Goal: Task Accomplishment & Management: Manage account settings

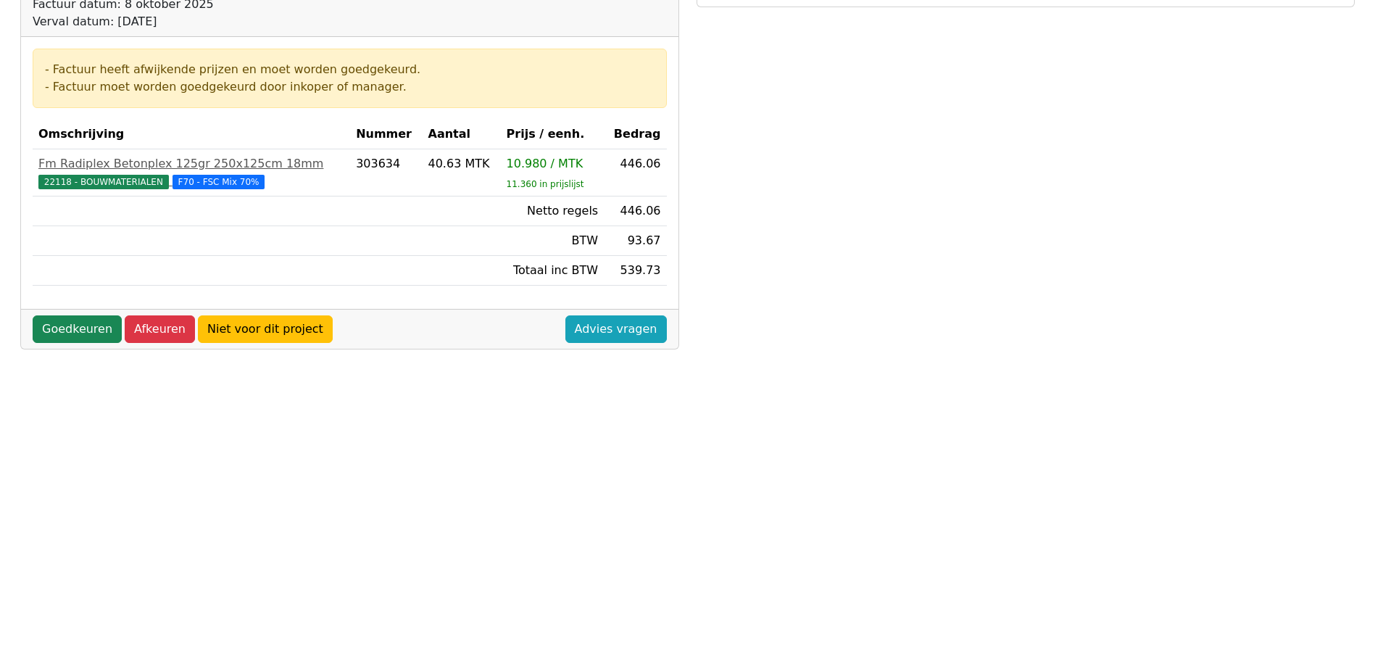
scroll to position [363, 0]
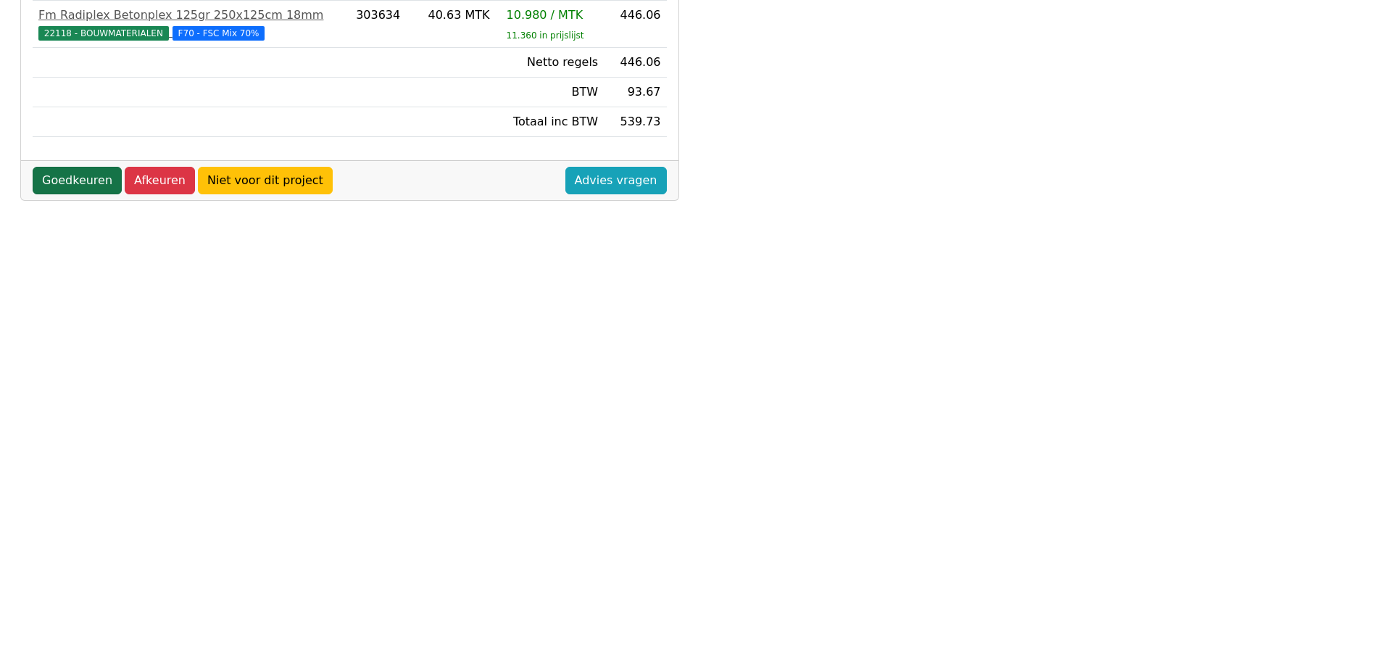
click at [78, 180] on link "Goedkeuren" at bounding box center [77, 181] width 89 height 28
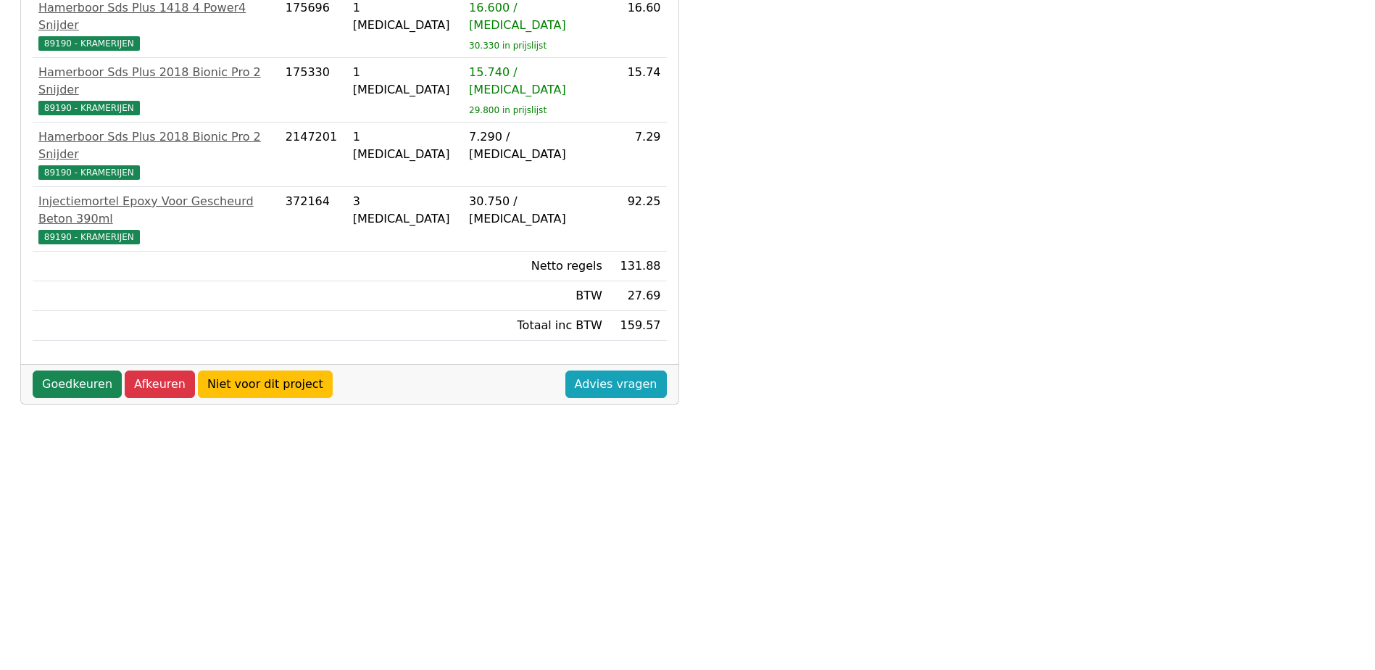
scroll to position [405, 0]
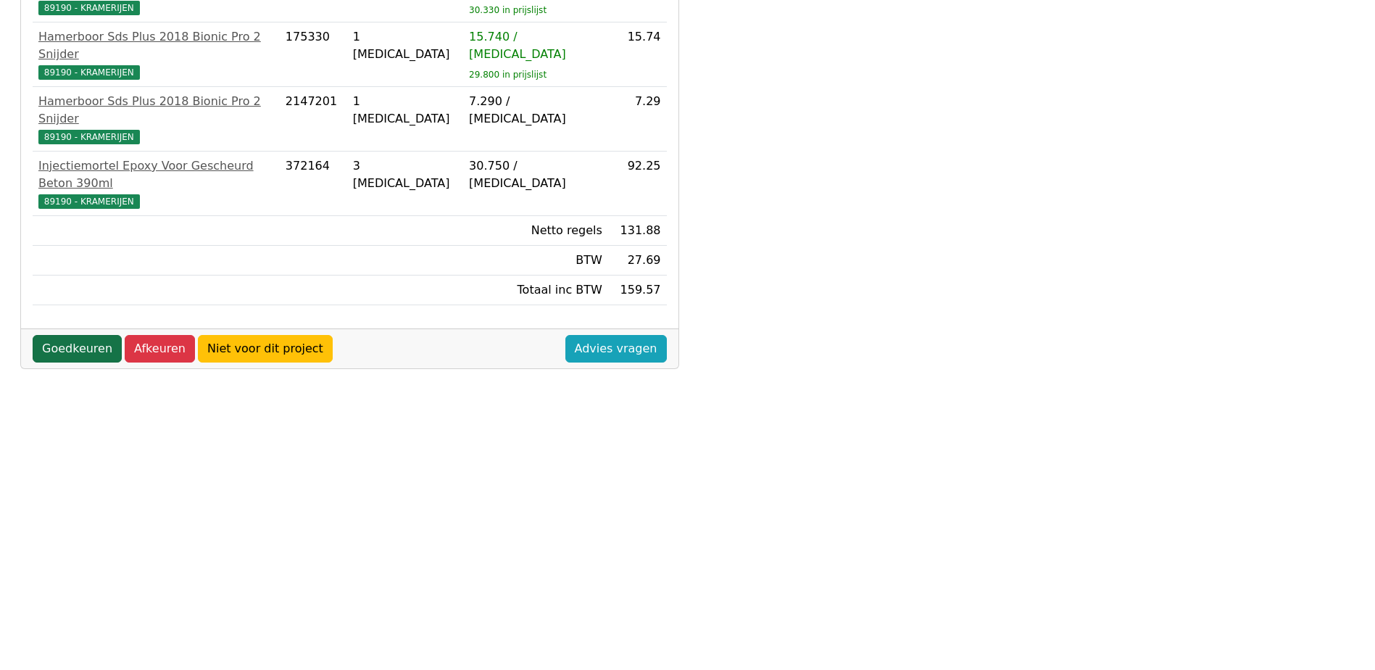
click at [61, 335] on link "Goedkeuren" at bounding box center [77, 349] width 89 height 28
